Goal: Transaction & Acquisition: Purchase product/service

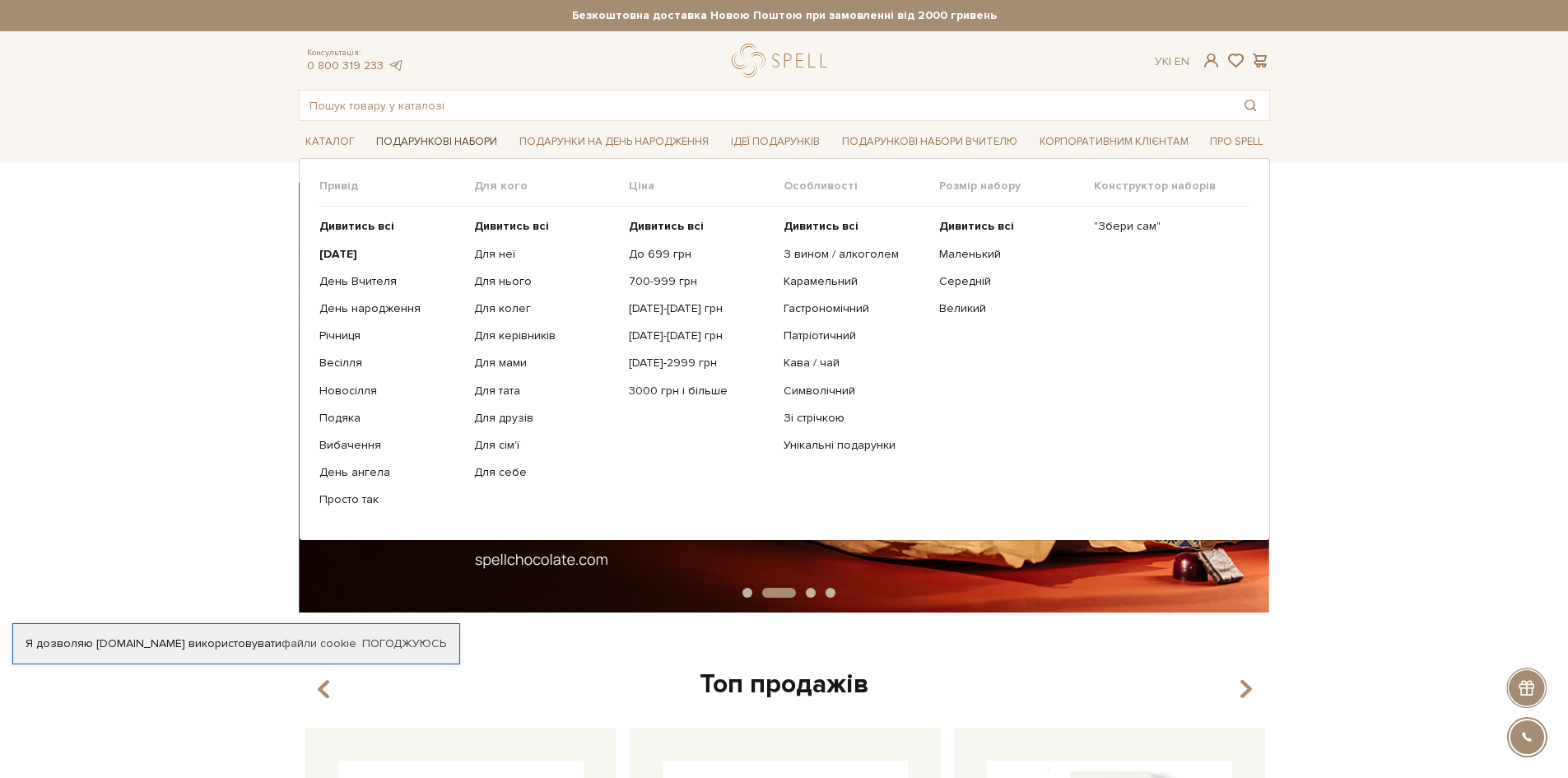
click at [423, 141] on link "Подарункові набори" at bounding box center [436, 142] width 134 height 25
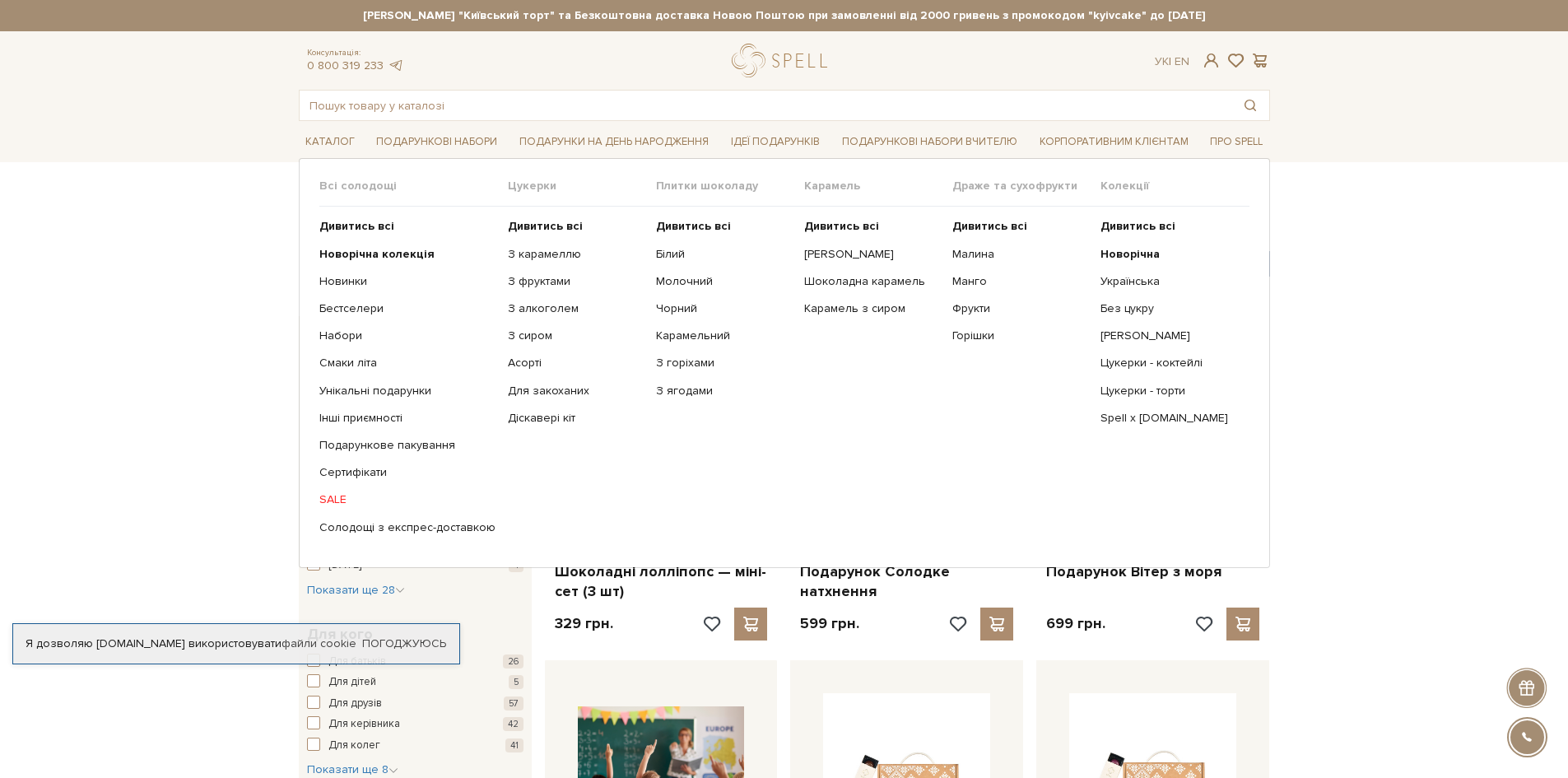
click at [336, 499] on link "SALE" at bounding box center [407, 500] width 176 height 15
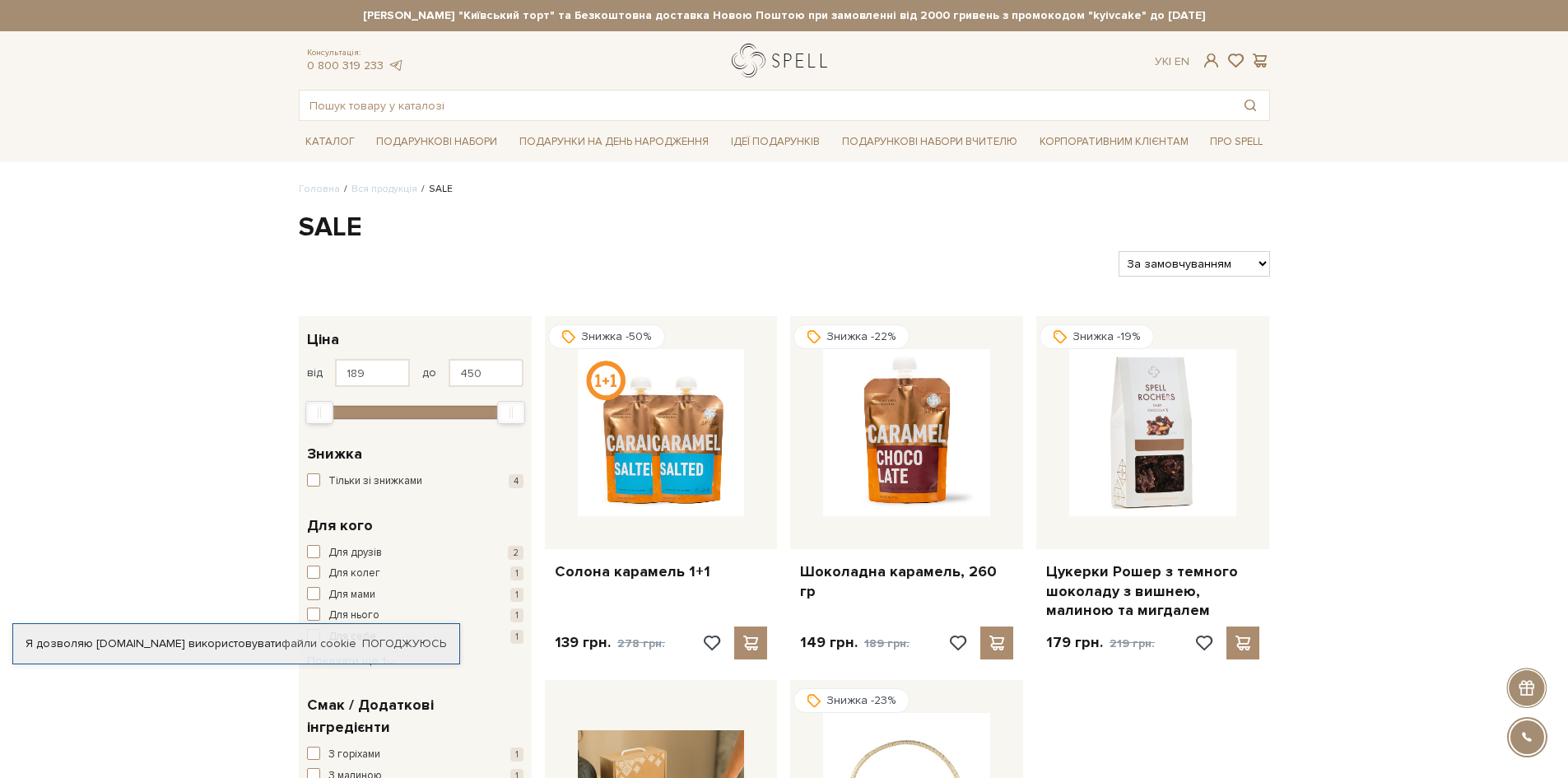
click at [756, 60] on link "logo" at bounding box center [783, 60] width 103 height 34
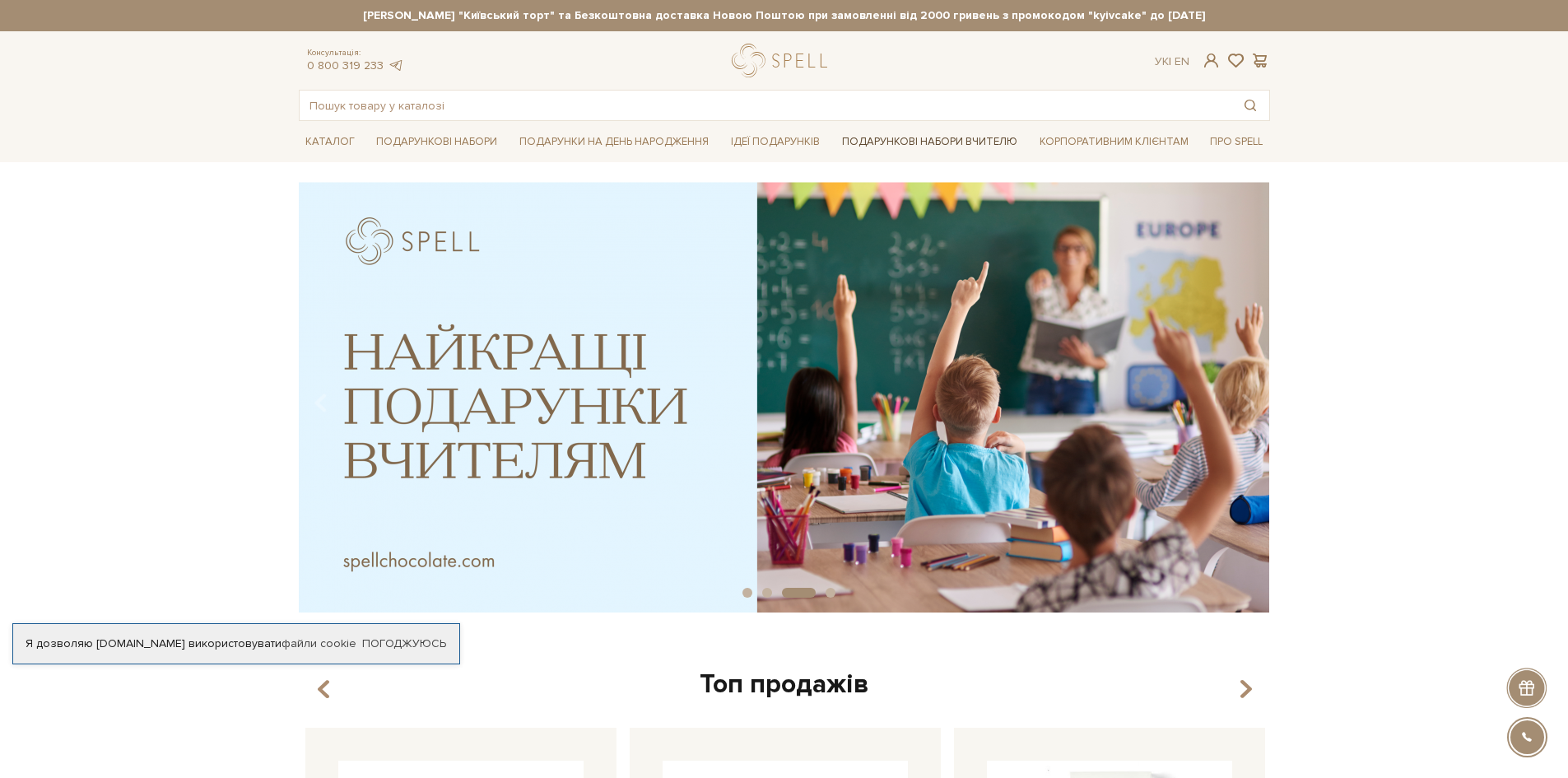
click at [943, 144] on link "Подарункові набори Вчителю" at bounding box center [929, 142] width 188 height 28
